Goal: Information Seeking & Learning: Understand process/instructions

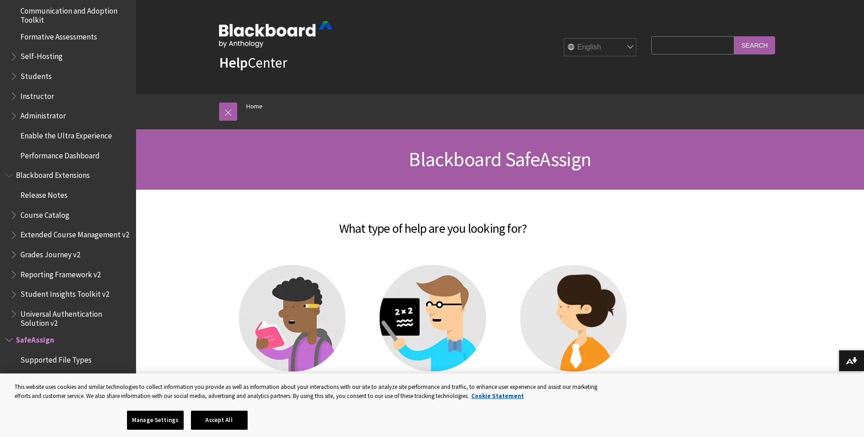
click at [289, 334] on img at bounding box center [292, 318] width 107 height 107
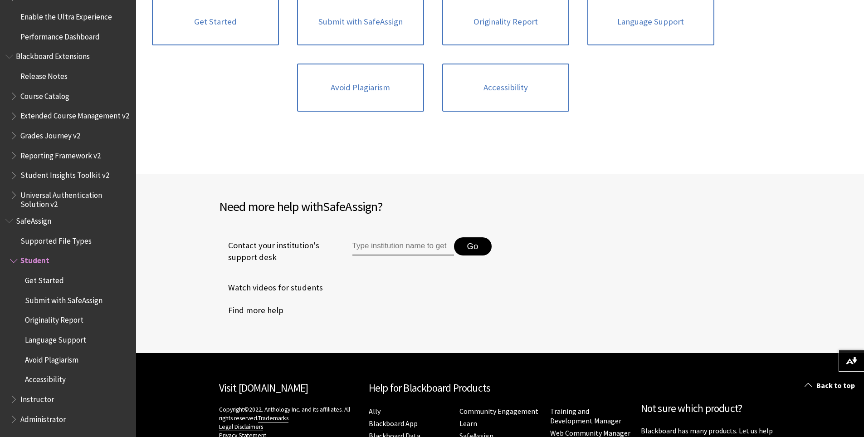
scroll to position [181, 0]
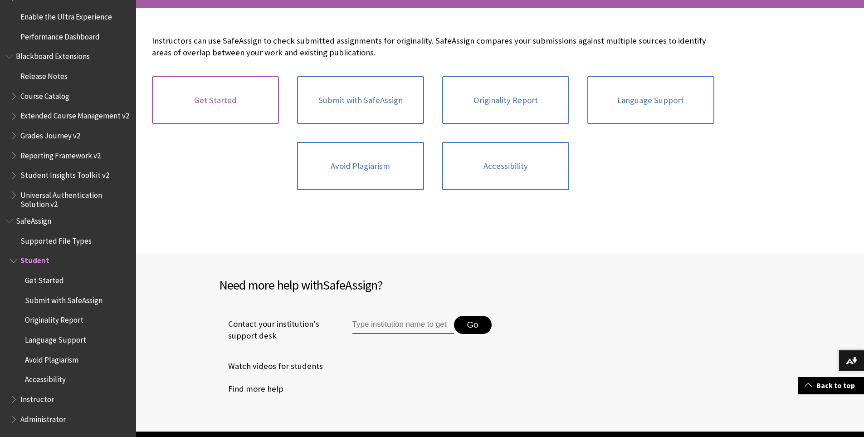
click at [231, 109] on link "Get Started" at bounding box center [215, 100] width 127 height 48
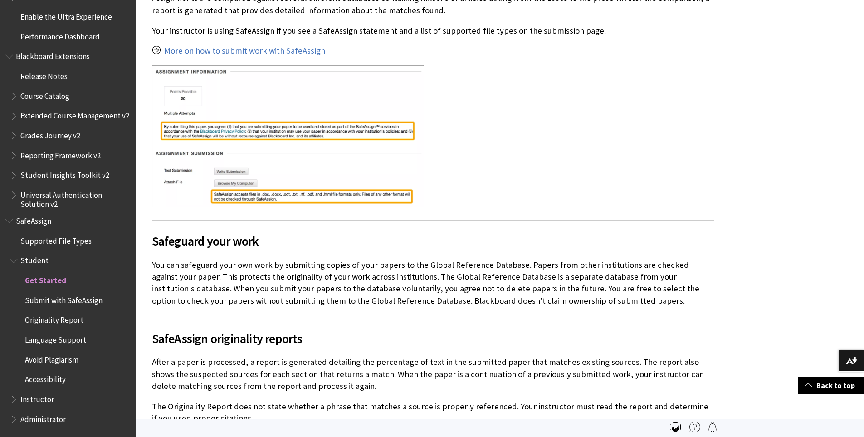
scroll to position [272, 0]
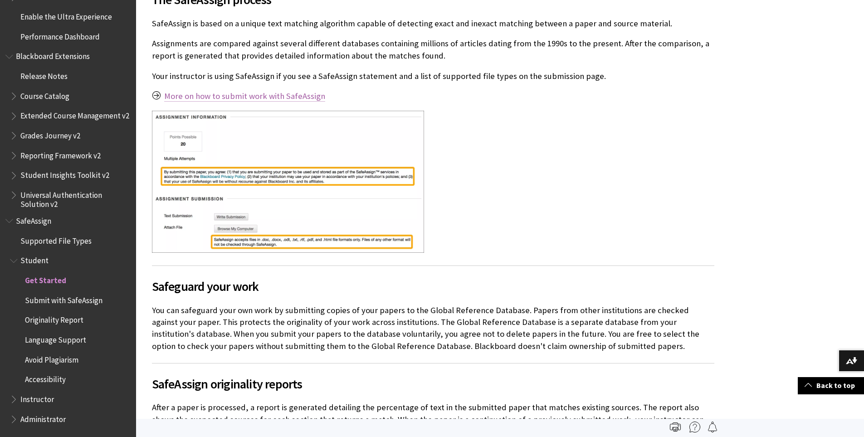
click at [235, 96] on link "More on how to submit work with SafeAssign" at bounding box center [244, 96] width 161 height 11
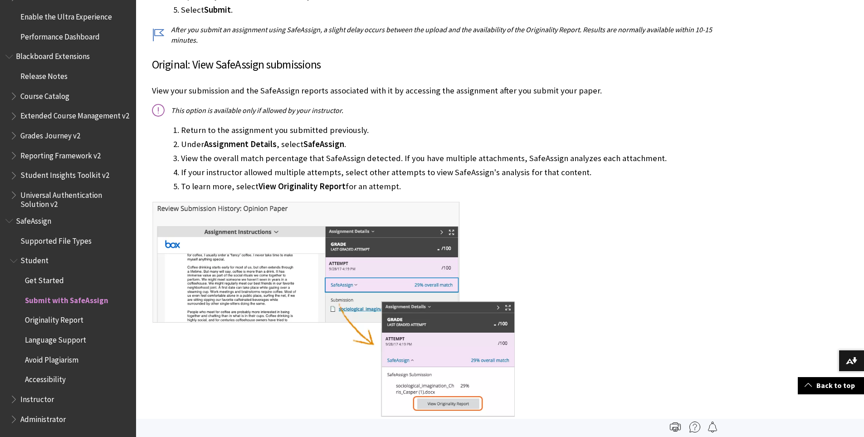
scroll to position [453, 0]
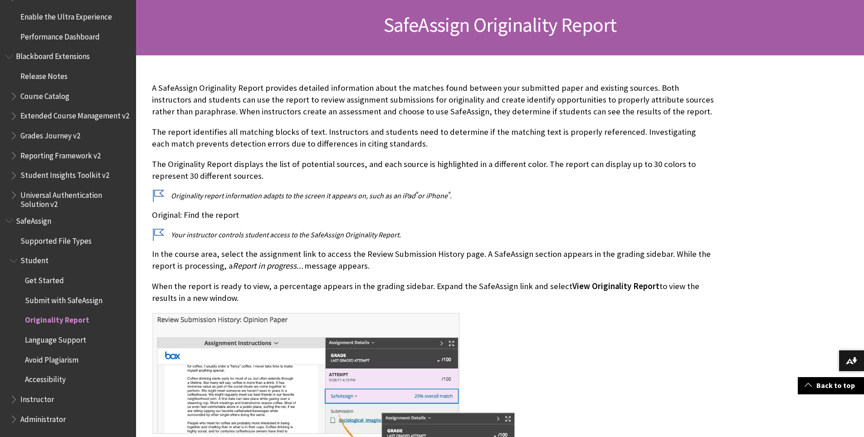
scroll to position [136, 0]
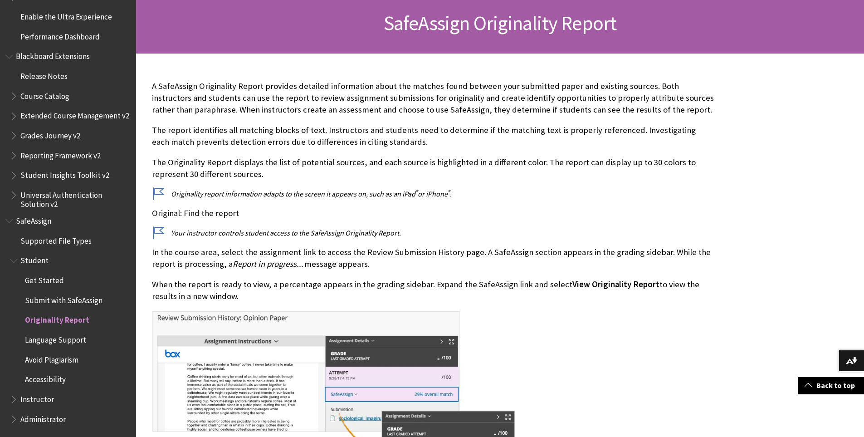
click at [60, 362] on span "Avoid Plagiarism" at bounding box center [51, 358] width 53 height 12
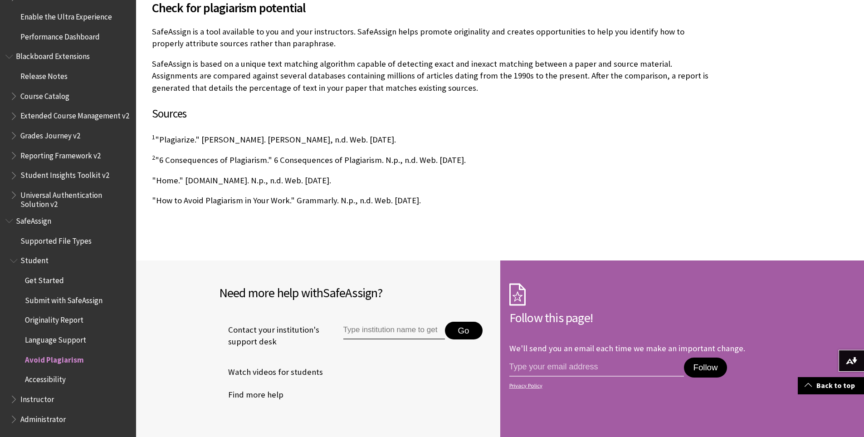
scroll to position [635, 0]
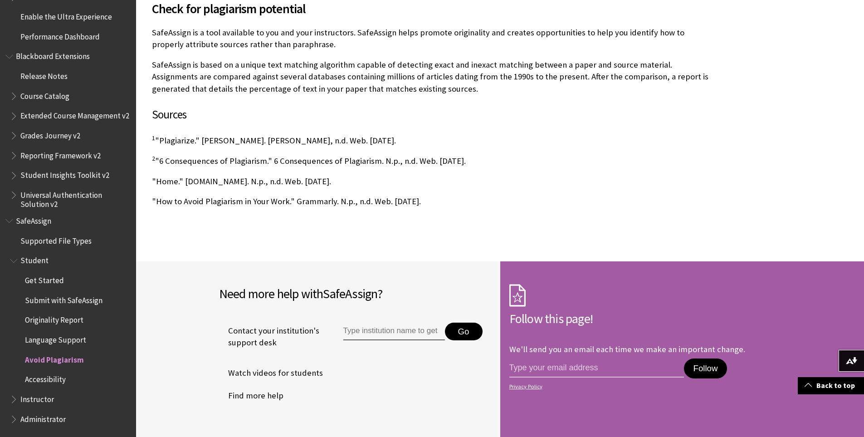
click at [52, 321] on span "Originality Report" at bounding box center [54, 318] width 58 height 12
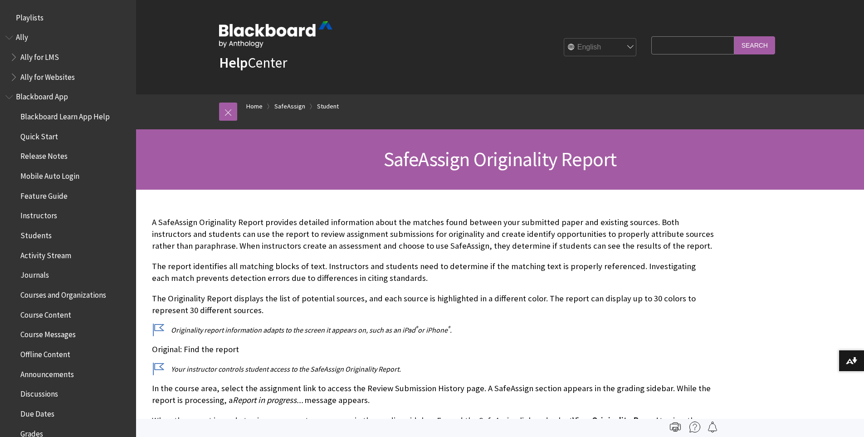
scroll to position [943, 0]
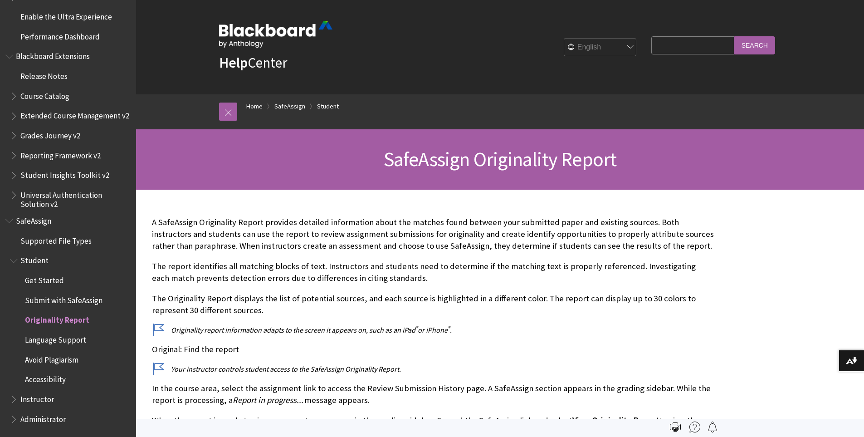
click at [61, 300] on span "Submit with SafeAssign" at bounding box center [64, 298] width 78 height 12
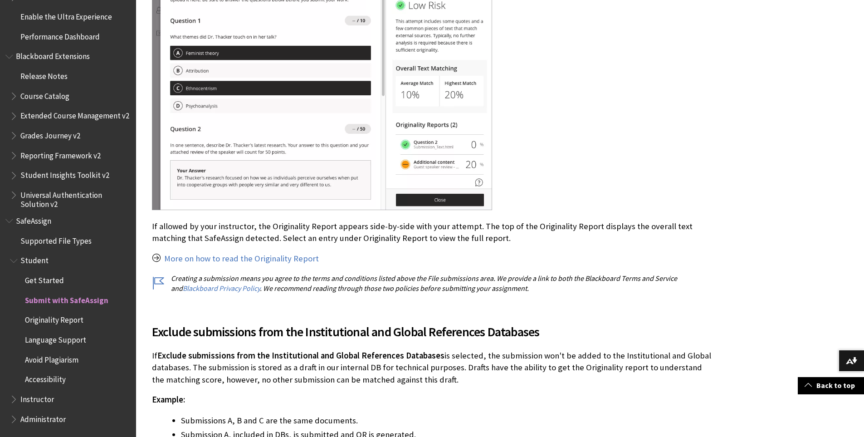
scroll to position [1541, 0]
